Goal: Navigation & Orientation: Find specific page/section

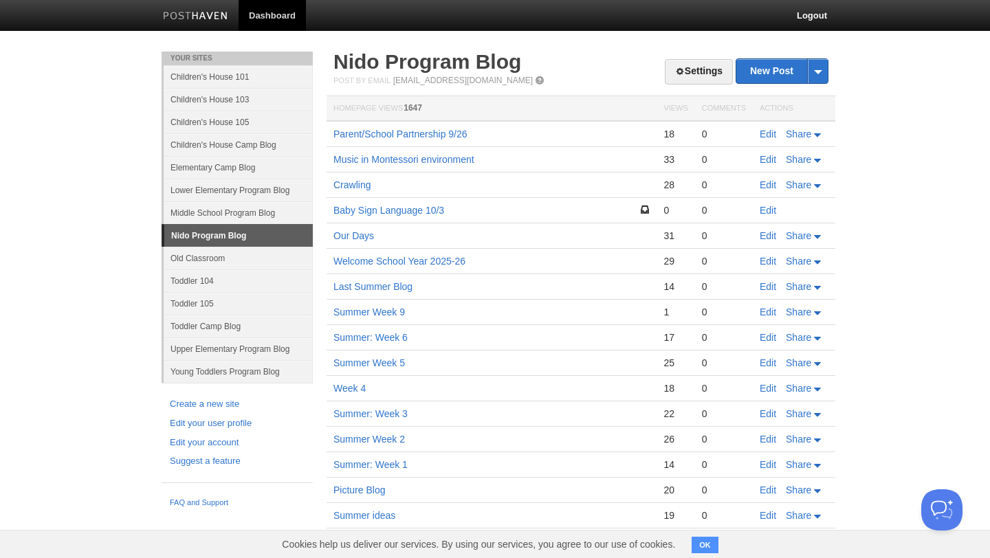
click at [214, 14] on img at bounding box center [195, 17] width 65 height 10
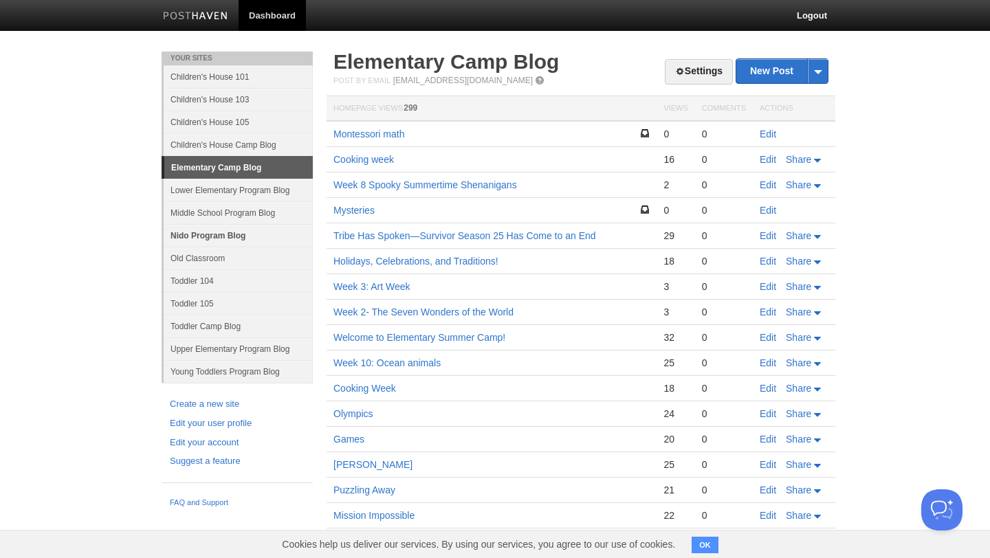
click at [255, 235] on link "Nido Program Blog" at bounding box center [238, 235] width 149 height 23
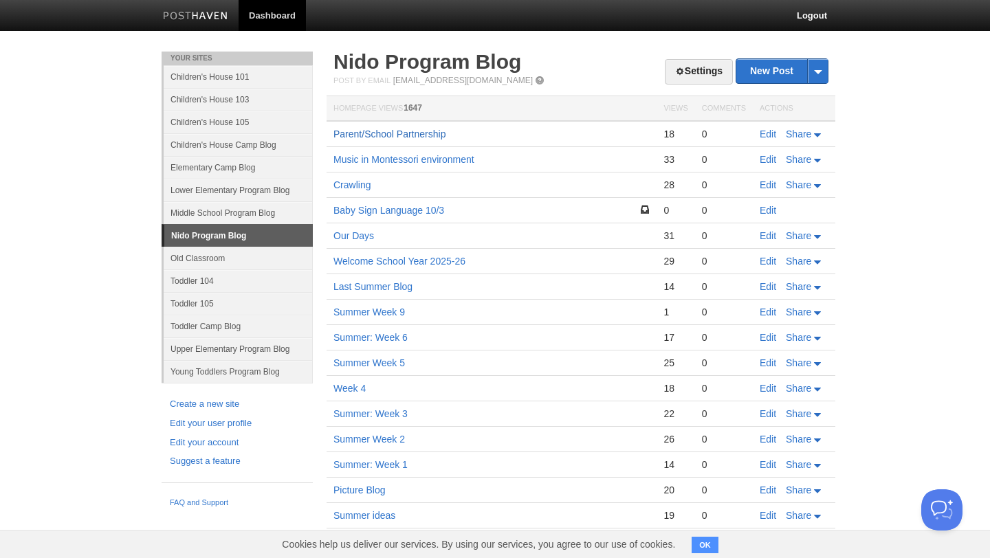
click at [415, 135] on link "Parent/School Partnership" at bounding box center [389, 134] width 112 height 11
click at [395, 206] on link "Baby Sign Language 10/3" at bounding box center [388, 210] width 111 height 11
click at [404, 210] on link "Baby Sign Language 10/3" at bounding box center [388, 210] width 111 height 11
click at [279, 12] on link "Dashboard" at bounding box center [272, 15] width 67 height 31
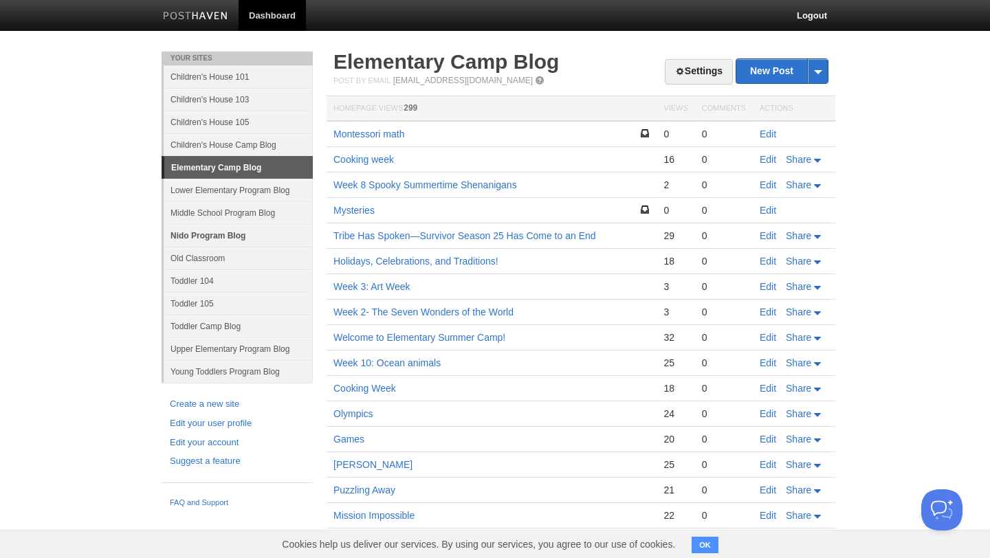
click at [223, 233] on link "Nido Program Blog" at bounding box center [238, 235] width 149 height 23
